Goal: Check status: Check status

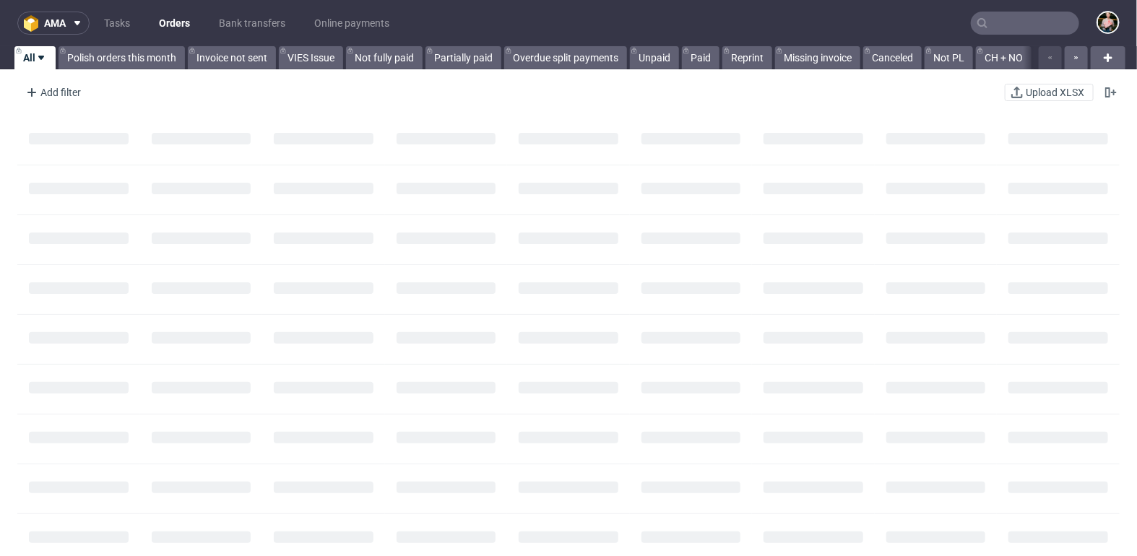
click at [1025, 20] on input "text" at bounding box center [1025, 23] width 108 height 23
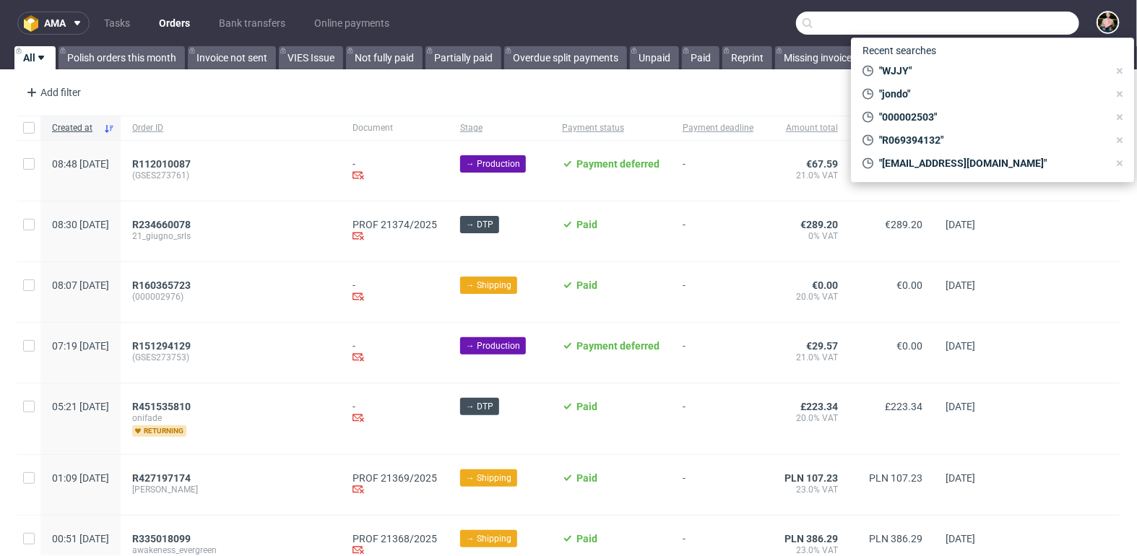
paste input "[EMAIL_ADDRESS][DOMAIN_NAME]"
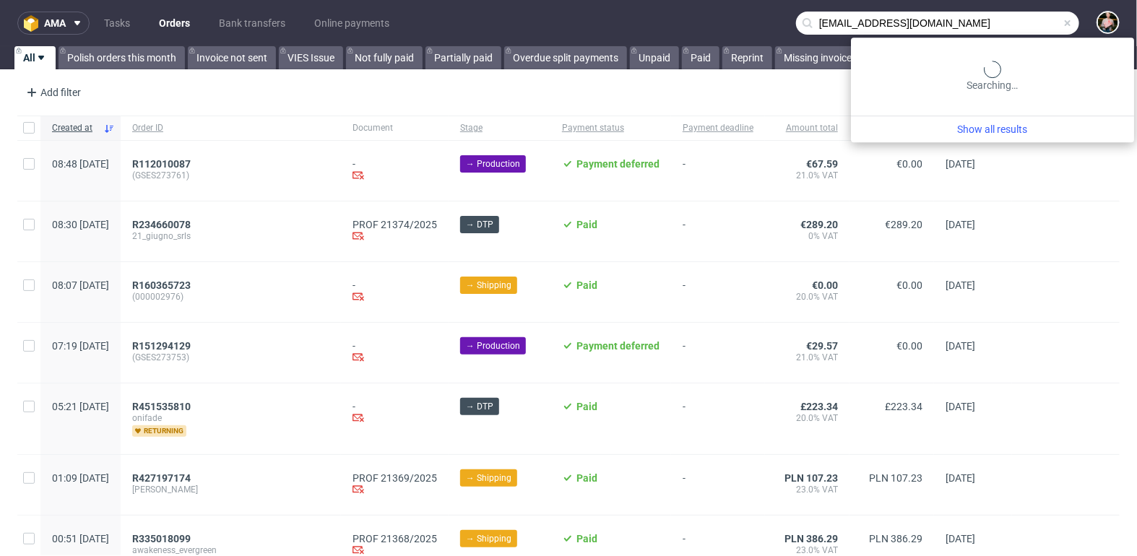
type input "[EMAIL_ADDRESS][DOMAIN_NAME]"
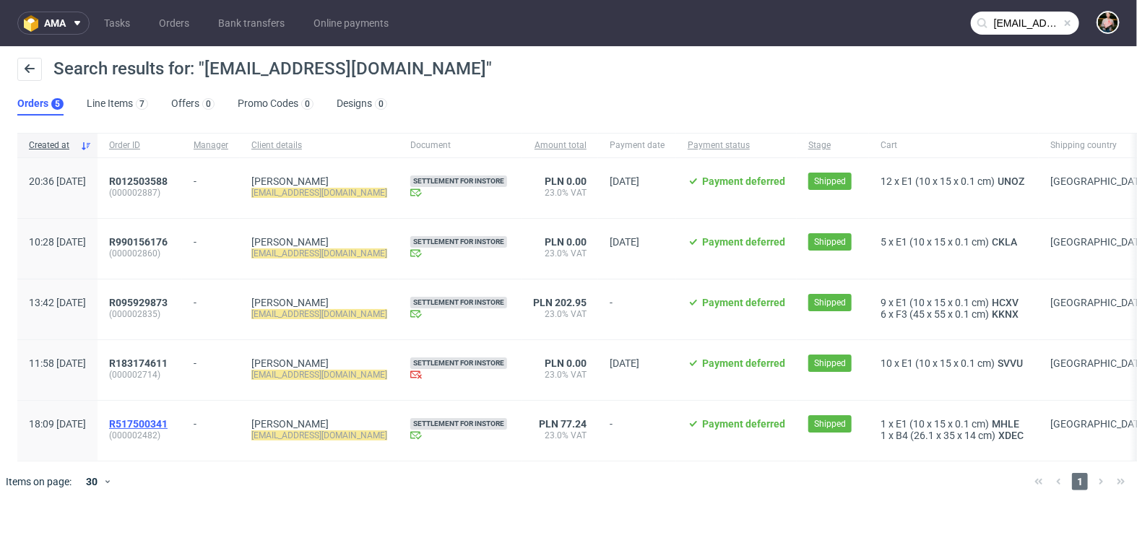
click at [168, 421] on span "R517500341" at bounding box center [138, 424] width 59 height 12
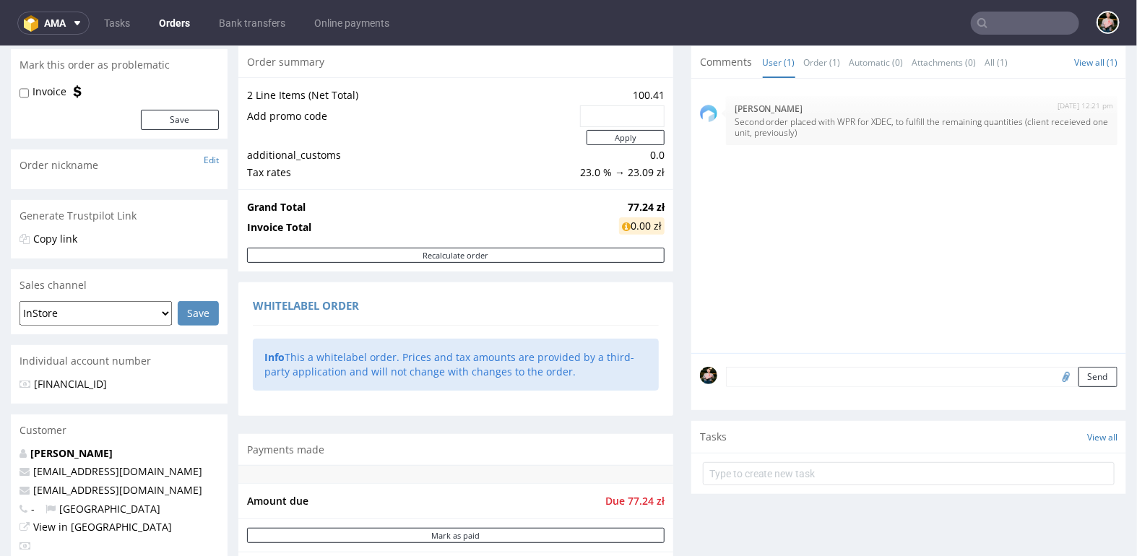
scroll to position [145, 0]
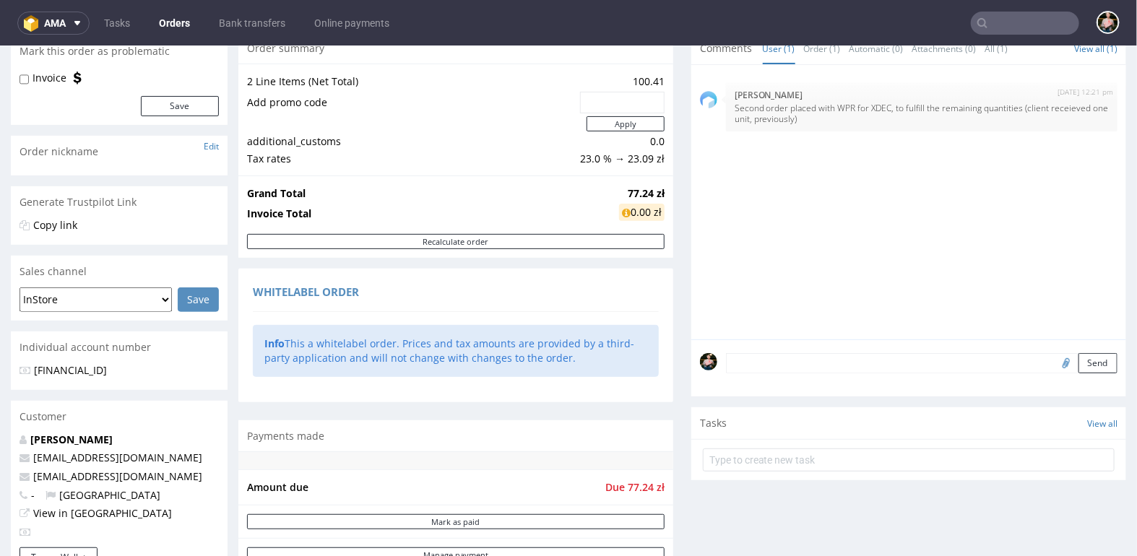
click at [1004, 18] on input "text" at bounding box center [1025, 23] width 108 height 23
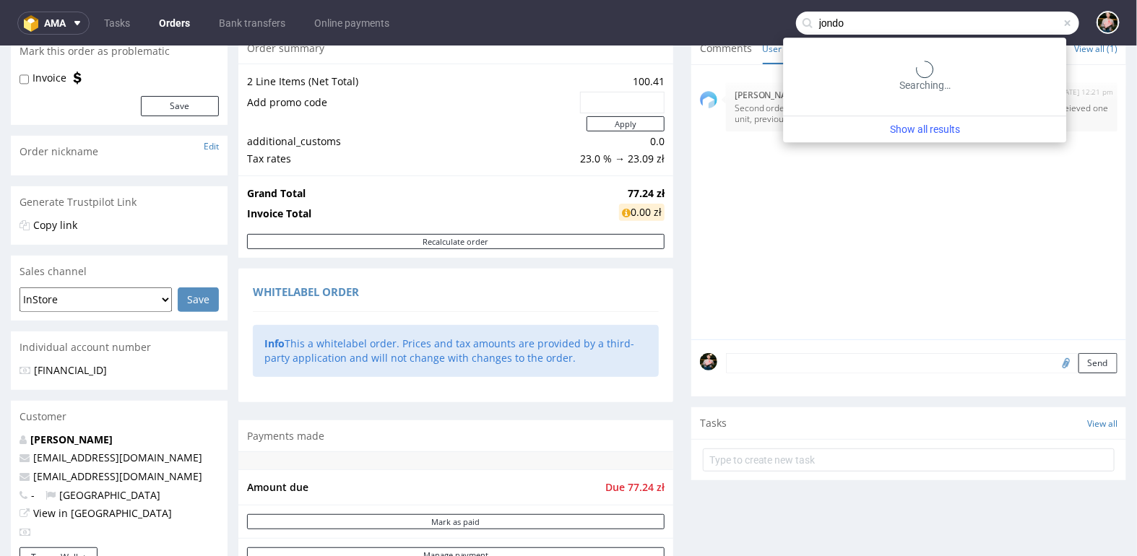
type input "jondo"
